Goal: Information Seeking & Learning: Learn about a topic

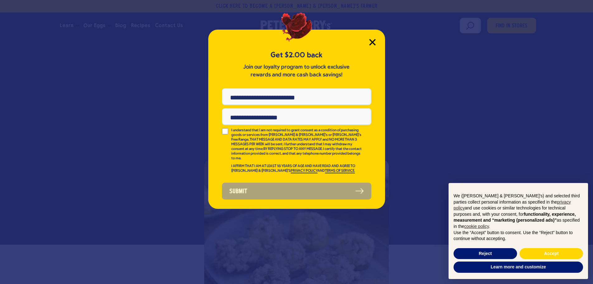
click at [371, 44] on icon "Close Modal" at bounding box center [372, 42] width 6 height 6
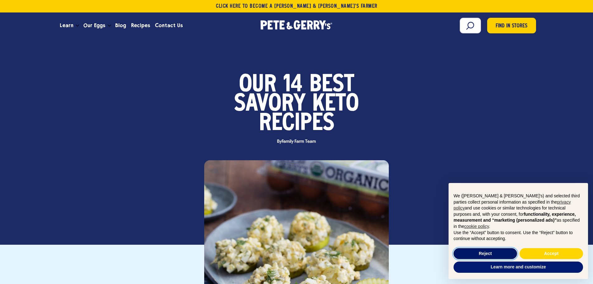
click at [492, 251] on button "Reject" at bounding box center [485, 253] width 63 height 11
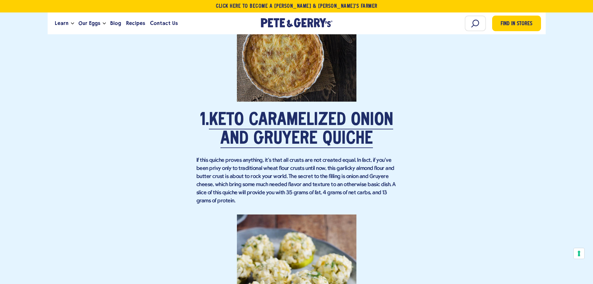
scroll to position [623, 0]
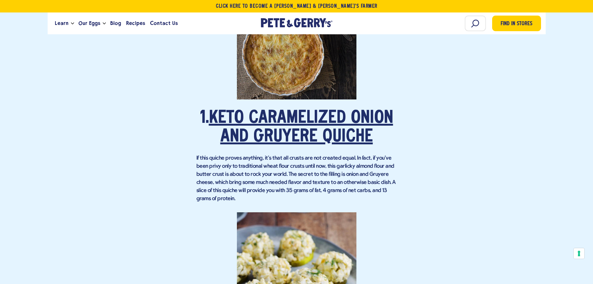
click at [288, 120] on link "Keto Caramelized Onion and Gruyere Quiche" at bounding box center [301, 128] width 184 height 36
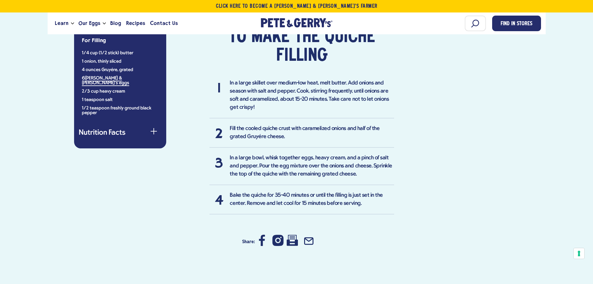
scroll to position [560, 0]
click at [294, 240] on icon at bounding box center [292, 239] width 11 height 11
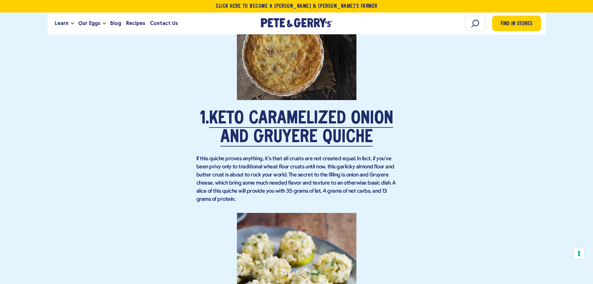
scroll to position [623, 0]
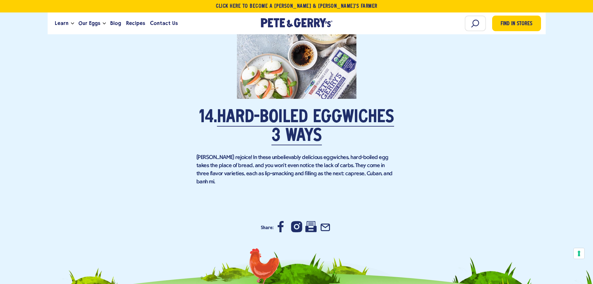
scroll to position [3984, 0]
